Goal: Contribute content

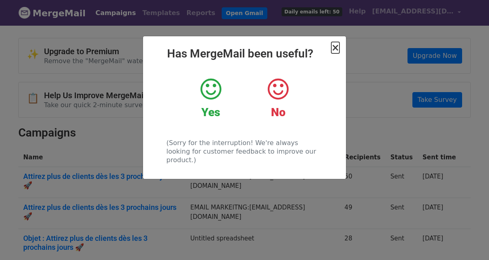
click at [336, 51] on span "×" at bounding box center [336, 47] width 8 height 11
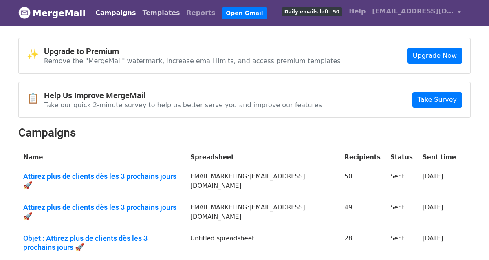
click at [139, 9] on link "Templates" at bounding box center [161, 13] width 44 height 16
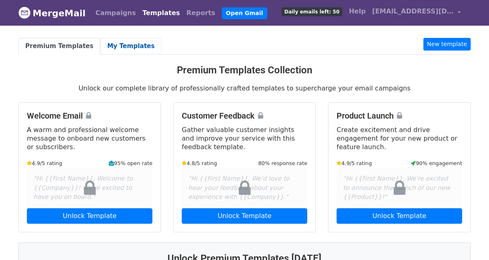
click at [127, 45] on link "My Templates" at bounding box center [130, 46] width 61 height 17
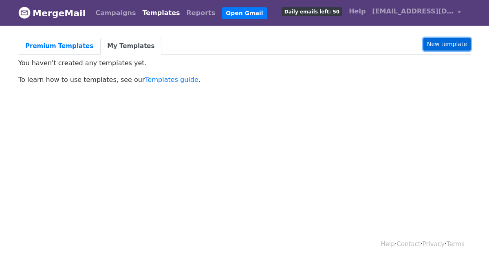
click at [435, 46] on link "New template" at bounding box center [447, 44] width 47 height 13
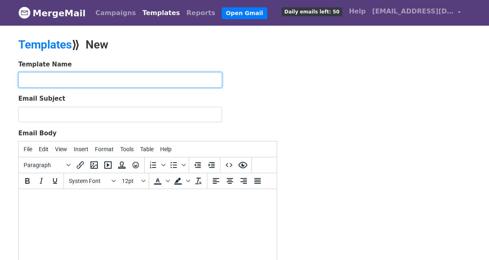
click at [111, 80] on input "text" at bounding box center [120, 79] width 204 height 15
type input "dm 1"
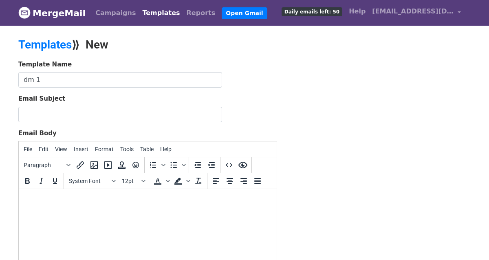
click at [275, 100] on div "Email Subject" at bounding box center [147, 108] width 259 height 28
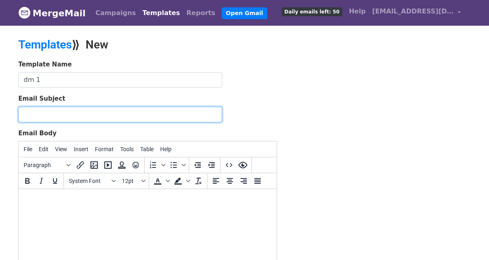
click at [164, 120] on input "Email Subject" at bounding box center [120, 114] width 204 height 15
paste input "Transformez votre visibilité en clients réels 🚀"
type input "Transformez votre visibilité en clients réels 🚀"
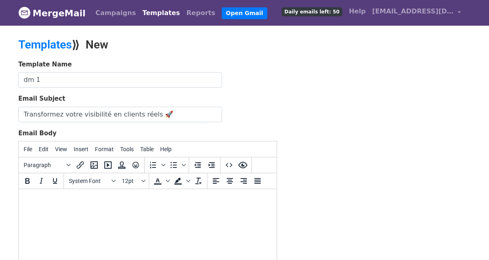
click at [299, 125] on div "Template Name dm 1 Email Subject Transformez votre visibilité en clients réels …" at bounding box center [244, 203] width 465 height 287
click at [75, 201] on body at bounding box center [147, 200] width 245 height 9
paste body
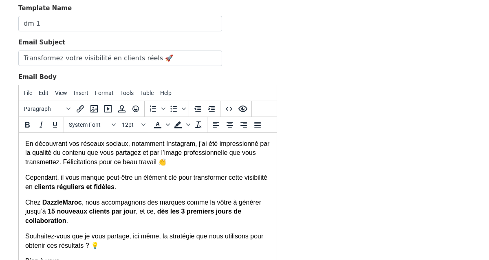
scroll to position [42, 0]
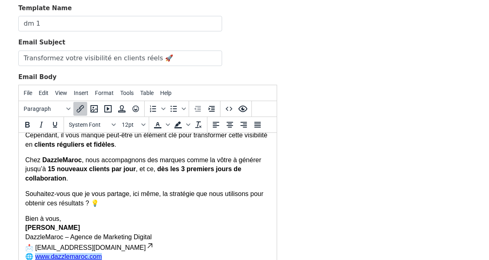
click at [357, 159] on div "Template Name dm 1 Email Subject Transformez votre visibilité en clients réels …" at bounding box center [244, 147] width 465 height 287
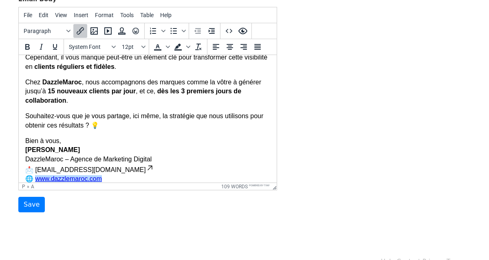
scroll to position [152, 0]
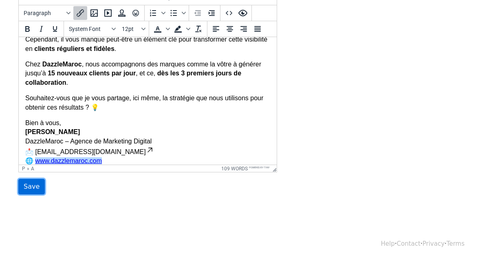
click at [30, 188] on input "Save" at bounding box center [31, 186] width 27 height 15
